Goal: Information Seeking & Learning: Learn about a topic

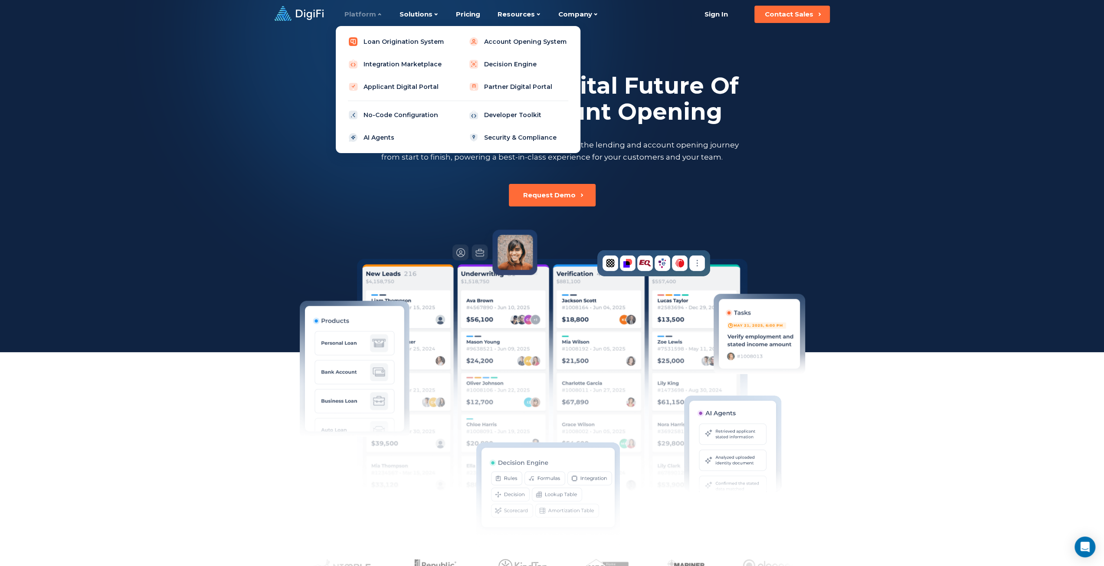
click at [377, 41] on link "Loan Origination System" at bounding box center [398, 41] width 110 height 17
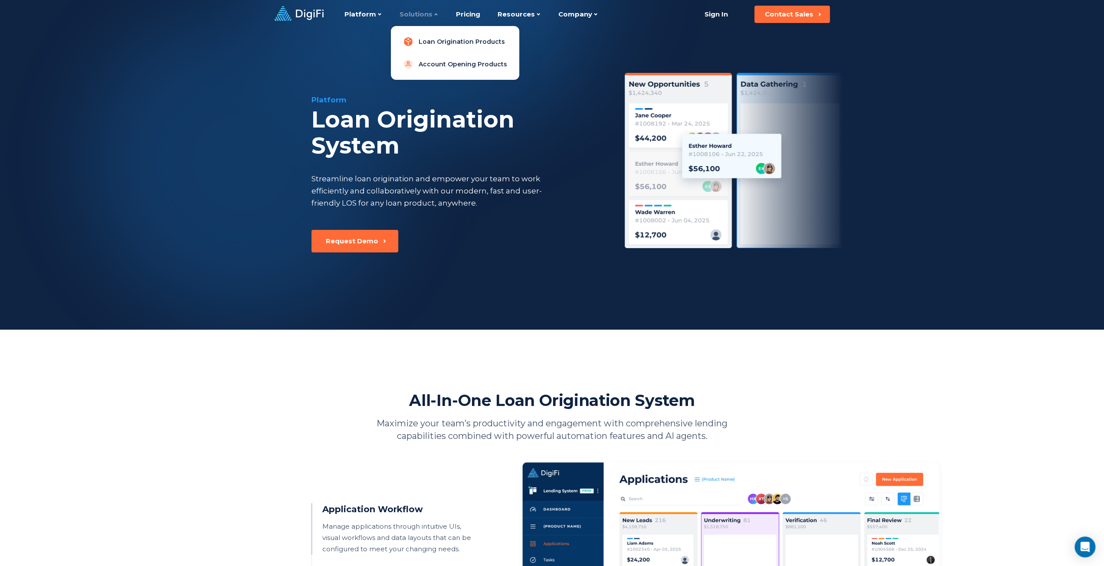
click at [454, 42] on link "Loan Origination Products" at bounding box center [455, 41] width 115 height 17
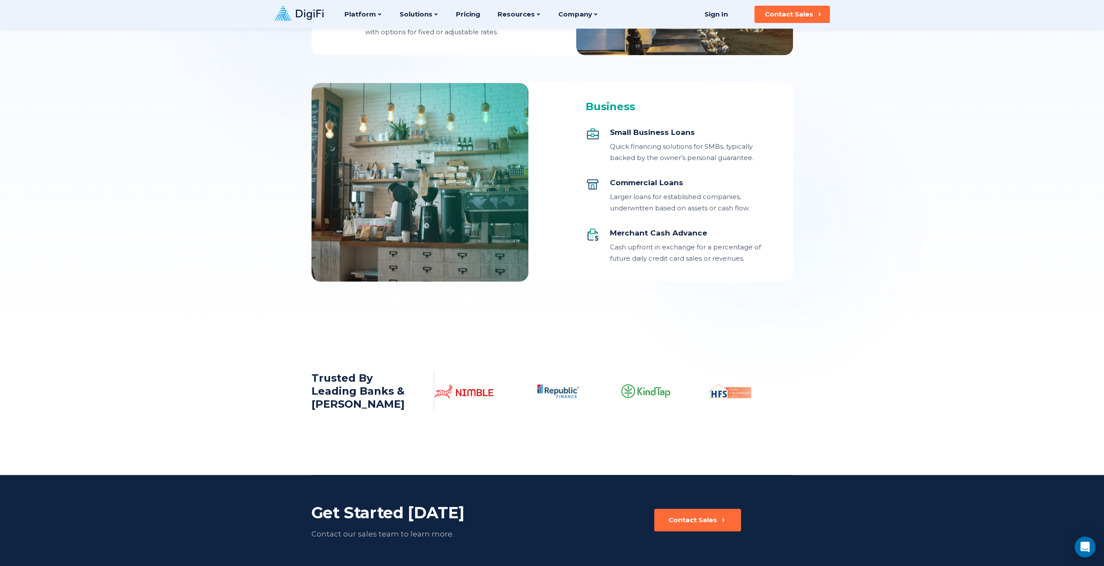
scroll to position [824, 0]
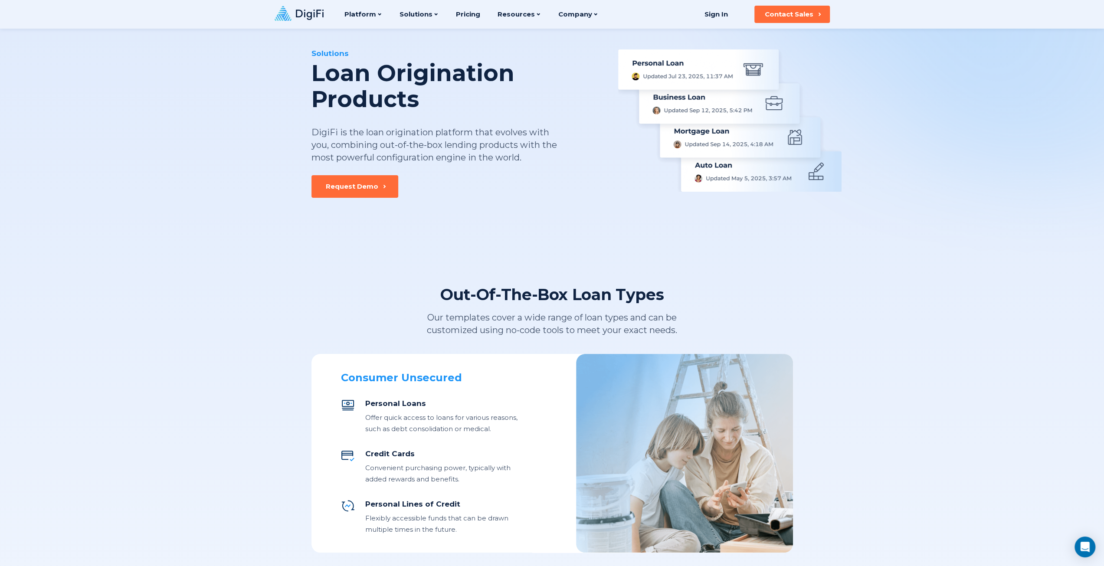
scroll to position [0, 0]
